Goal: Transaction & Acquisition: Purchase product/service

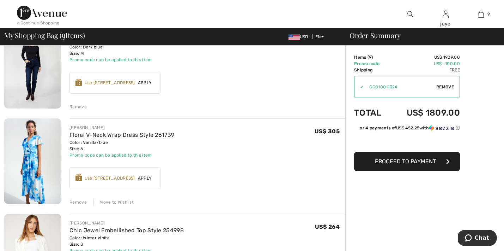
scroll to position [285, 0]
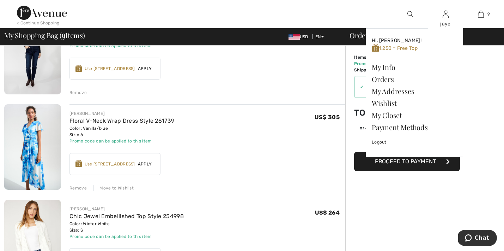
click at [447, 23] on div "jaye" at bounding box center [445, 23] width 35 height 7
click at [446, 18] on img at bounding box center [446, 14] width 6 height 8
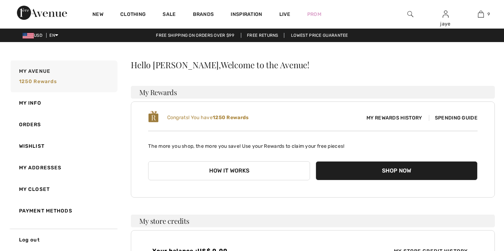
checkbox input "true"
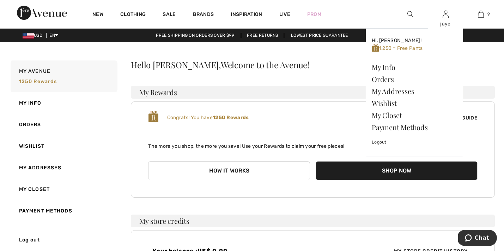
click at [445, 17] on img at bounding box center [446, 14] width 6 height 8
click at [444, 16] on img at bounding box center [446, 14] width 6 height 8
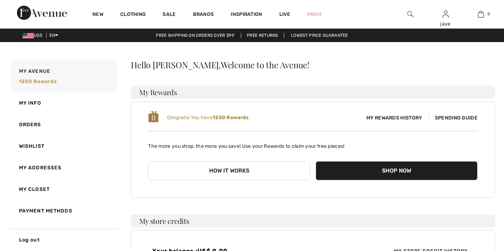
checkbox input "true"
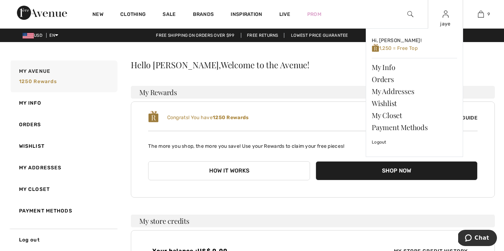
click at [445, 19] on div "jaye Hi, jaye! 1,250 = Free Top My Info Orders My Addresses Wishlist My Closet …" at bounding box center [445, 14] width 35 height 28
click at [446, 26] on div "jaye" at bounding box center [445, 23] width 35 height 7
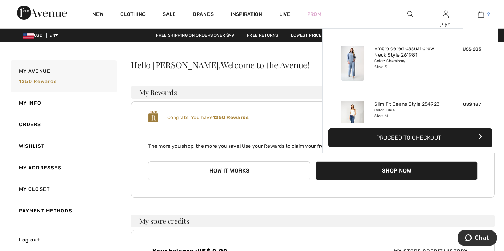
click at [482, 17] on img at bounding box center [481, 14] width 6 height 8
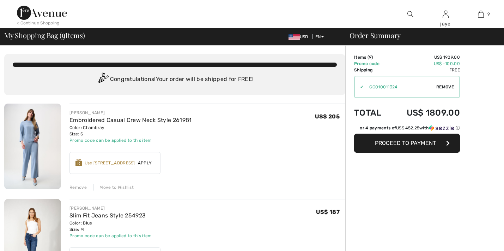
checkbox input "true"
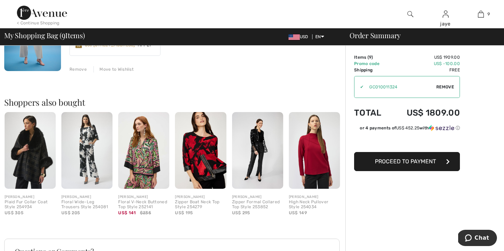
scroll to position [880, 0]
click at [34, 167] on img at bounding box center [30, 150] width 51 height 77
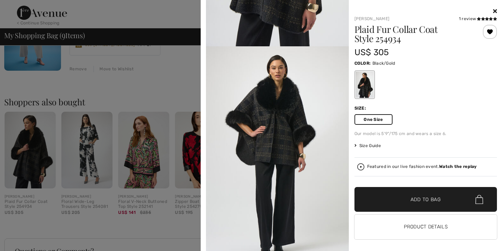
scroll to position [168, 0]
click at [398, 199] on span "✔ Added to Bag" at bounding box center [415, 199] width 43 height 7
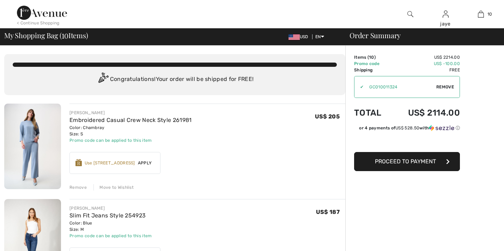
click at [55, 23] on div "< Continue Shopping" at bounding box center [38, 23] width 43 height 6
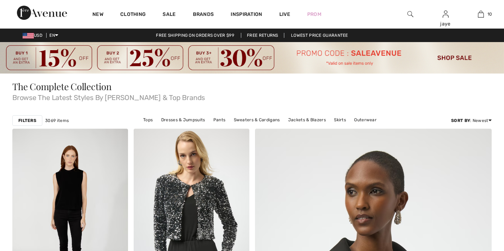
checkbox input "true"
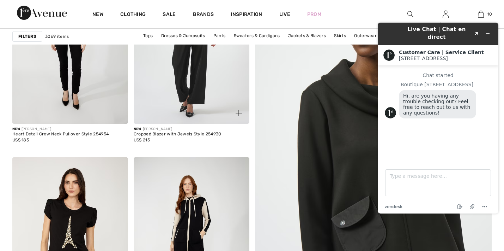
scroll to position [190, 0]
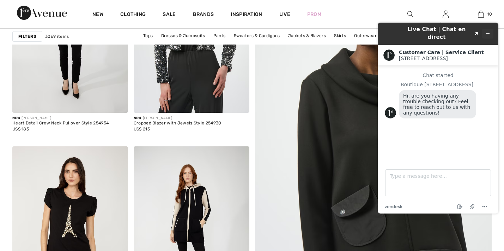
click at [490, 31] on icon "Minimize widget" at bounding box center [488, 33] width 5 height 5
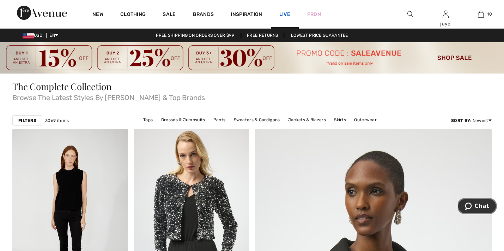
scroll to position [0, 0]
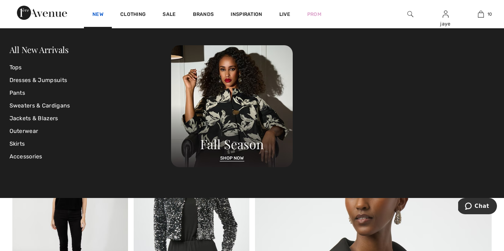
click at [96, 16] on link "New" at bounding box center [97, 14] width 11 height 7
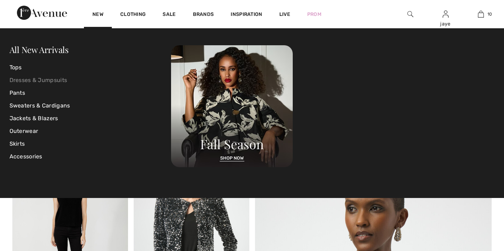
checkbox input "true"
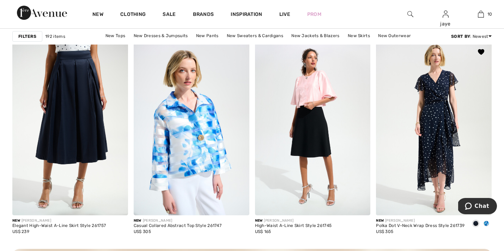
scroll to position [727, 0]
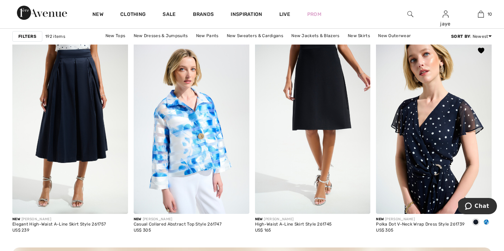
click at [443, 176] on img at bounding box center [434, 127] width 116 height 174
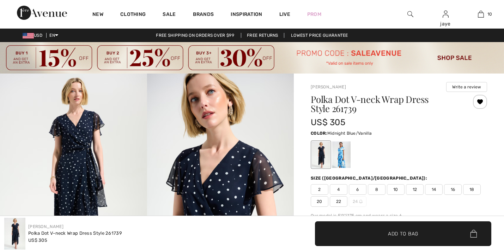
click at [341, 190] on span "4" at bounding box center [339, 189] width 18 height 11
click at [347, 231] on span "✔ Added to Bag Add to Bag" at bounding box center [403, 233] width 176 height 25
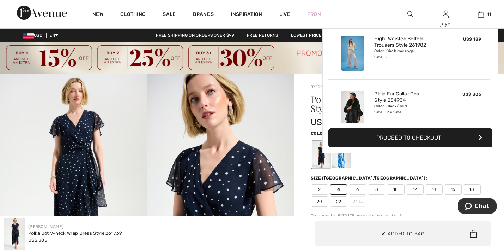
scroll to position [517, 0]
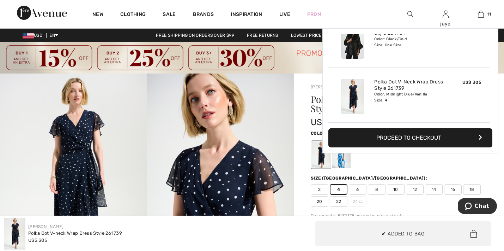
click at [342, 161] on div at bounding box center [341, 154] width 18 height 26
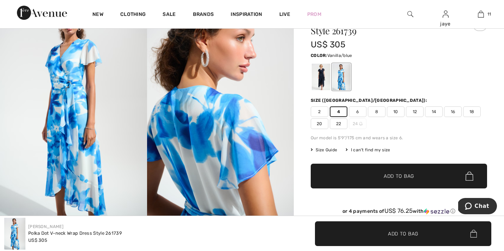
scroll to position [79, 0]
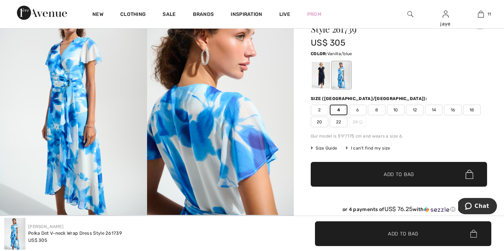
click at [79, 123] on img at bounding box center [73, 104] width 147 height 221
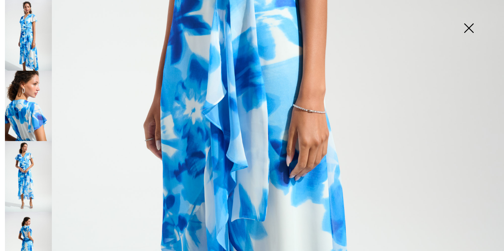
scroll to position [334, 0]
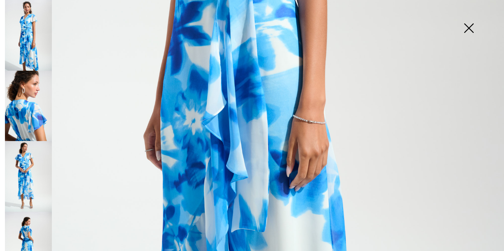
click at [472, 31] on img at bounding box center [468, 29] width 35 height 36
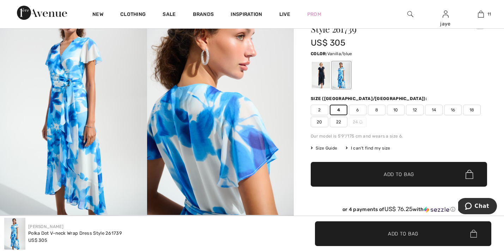
click at [420, 173] on span "✔ Added to Bag Add to Bag" at bounding box center [399, 174] width 176 height 25
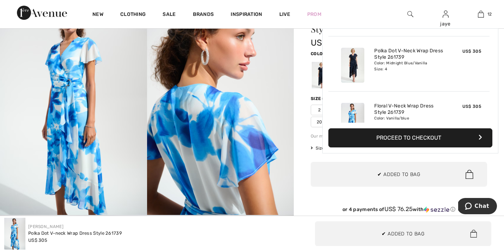
scroll to position [572, 0]
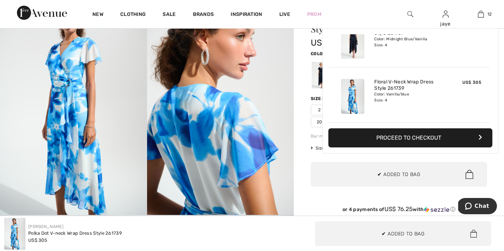
click at [309, 162] on div "Joseph Ribkoff Write a review Polka Dot V-neck Wrap Dress Style 261739 US$ 305 …" at bounding box center [399, 255] width 210 height 523
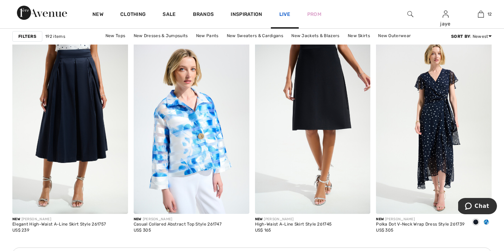
click at [283, 14] on link "Live" at bounding box center [285, 14] width 11 height 7
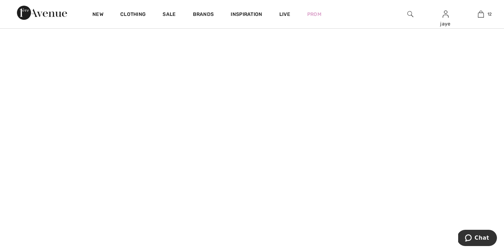
scroll to position [581, 0]
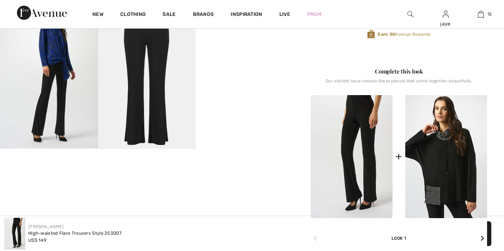
scroll to position [293, 0]
checkbox input "true"
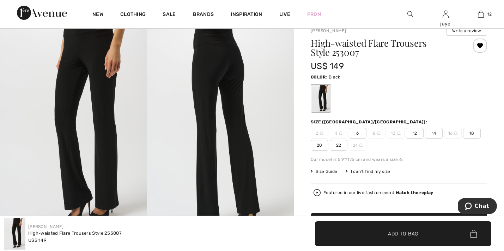
scroll to position [58, 0]
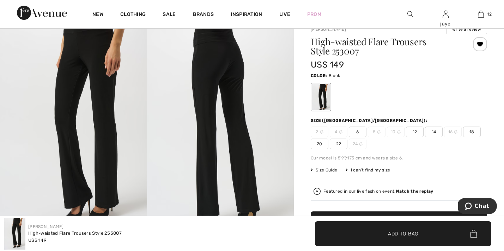
click at [359, 134] on span "6" at bounding box center [358, 131] width 18 height 11
click at [374, 230] on span "✔ Added to Bag" at bounding box center [392, 232] width 43 height 7
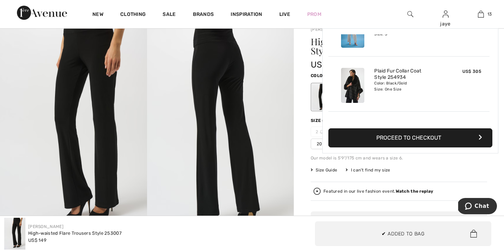
scroll to position [628, 0]
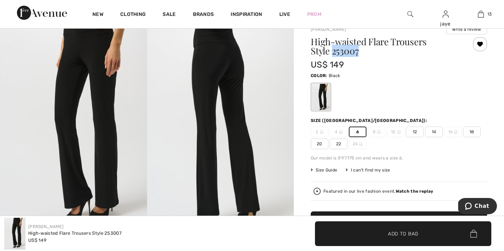
drag, startPoint x: 342, startPoint y: 51, endPoint x: 310, endPoint y: 52, distance: 32.5
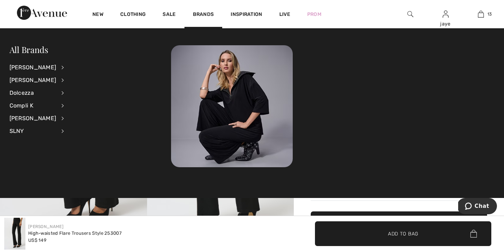
copy h1 "253007"
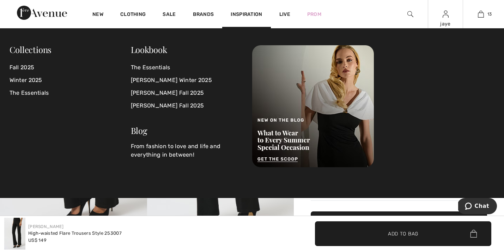
click at [428, 20] on div "jaye" at bounding box center [445, 23] width 35 height 7
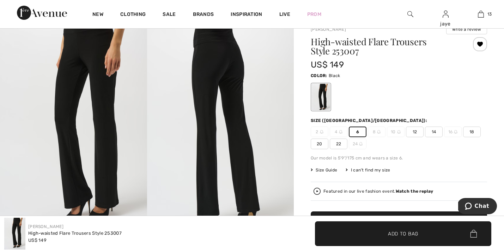
click at [351, 105] on div at bounding box center [399, 96] width 176 height 29
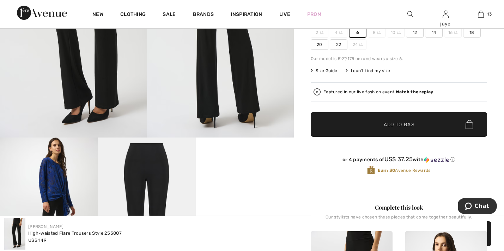
scroll to position [157, 0]
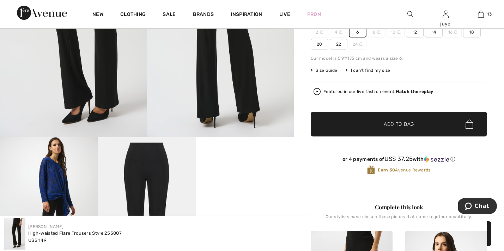
click at [369, 70] on div "I can't find my size" at bounding box center [368, 70] width 44 height 6
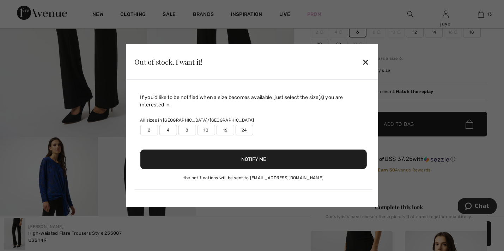
click at [190, 133] on label "8" at bounding box center [187, 130] width 18 height 11
click at [204, 132] on label "10" at bounding box center [206, 130] width 18 height 11
click at [213, 164] on button "Notify Me" at bounding box center [253, 158] width 227 height 19
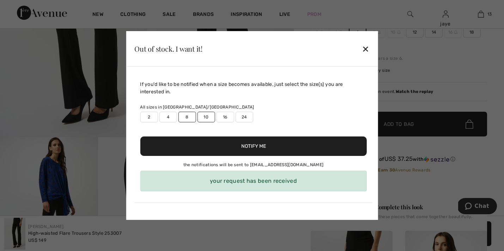
click at [216, 150] on button "Notify Me" at bounding box center [253, 145] width 227 height 19
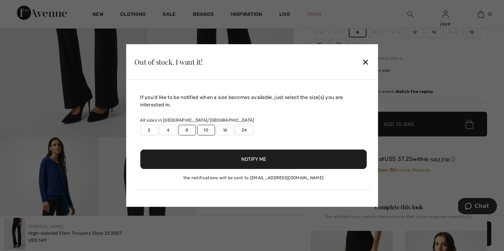
click at [367, 48] on div "Out of stock. I want it! ✕" at bounding box center [252, 61] width 252 height 35
click at [365, 62] on div "✕" at bounding box center [365, 61] width 7 height 15
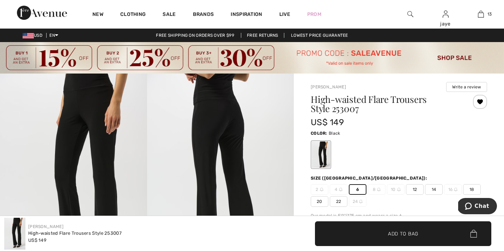
scroll to position [0, 0]
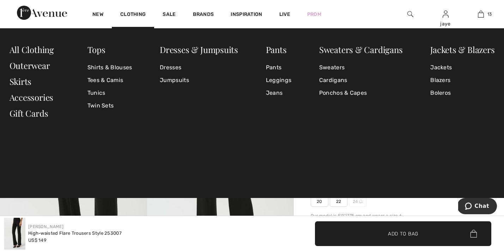
drag, startPoint x: 151, startPoint y: 17, endPoint x: 188, endPoint y: 37, distance: 42.0
click at [151, 17] on div "Clothing" at bounding box center [133, 14] width 42 height 28
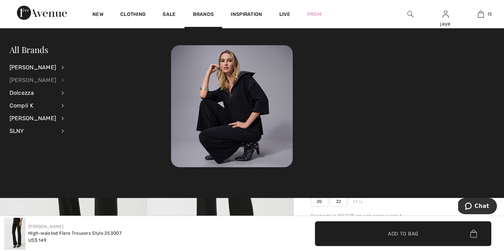
click at [38, 81] on div "[PERSON_NAME]" at bounding box center [33, 80] width 47 height 13
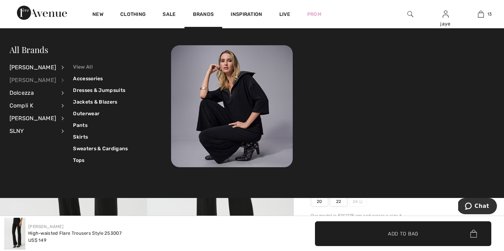
click at [73, 68] on link "View All" at bounding box center [100, 67] width 55 height 12
